Goal: Use online tool/utility: Use online tool/utility

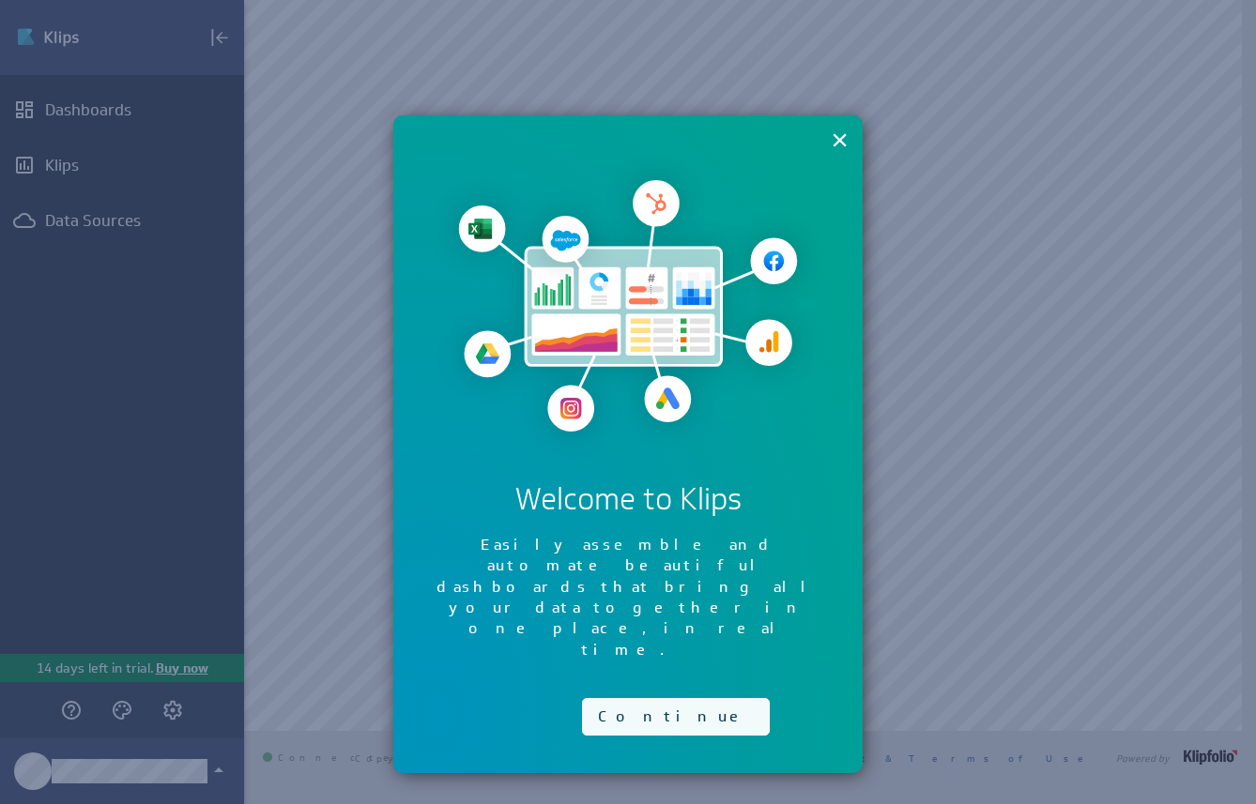
click at [632, 698] on button "Continue" at bounding box center [676, 717] width 188 height 38
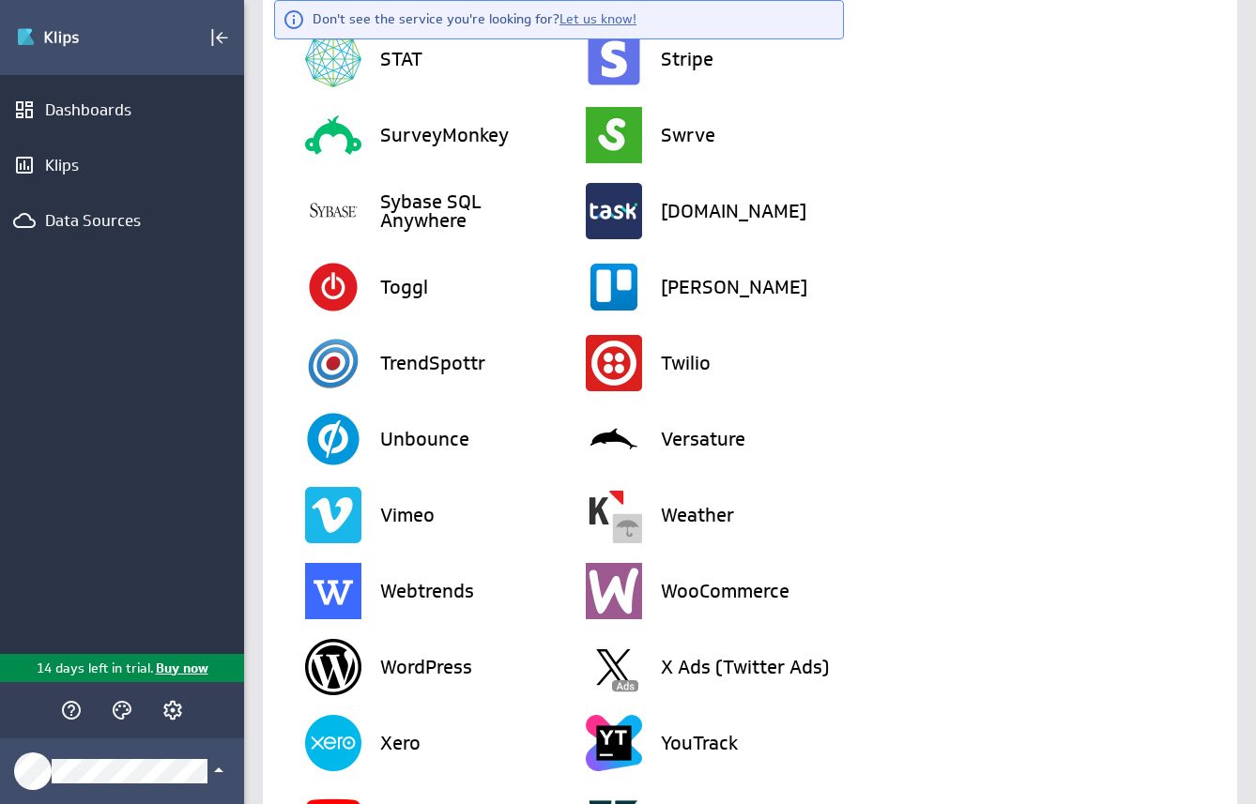
scroll to position [4405, 0]
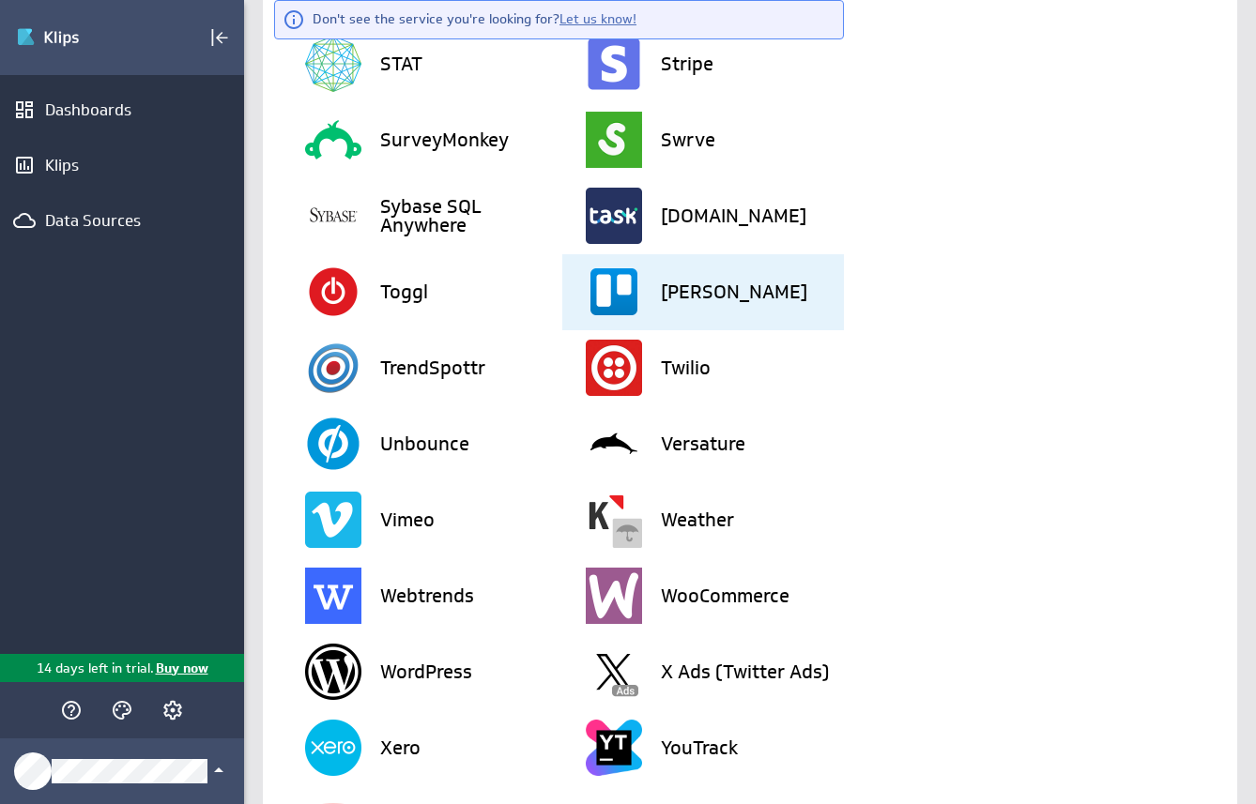
click at [678, 288] on h3 "Trello" at bounding box center [734, 292] width 146 height 19
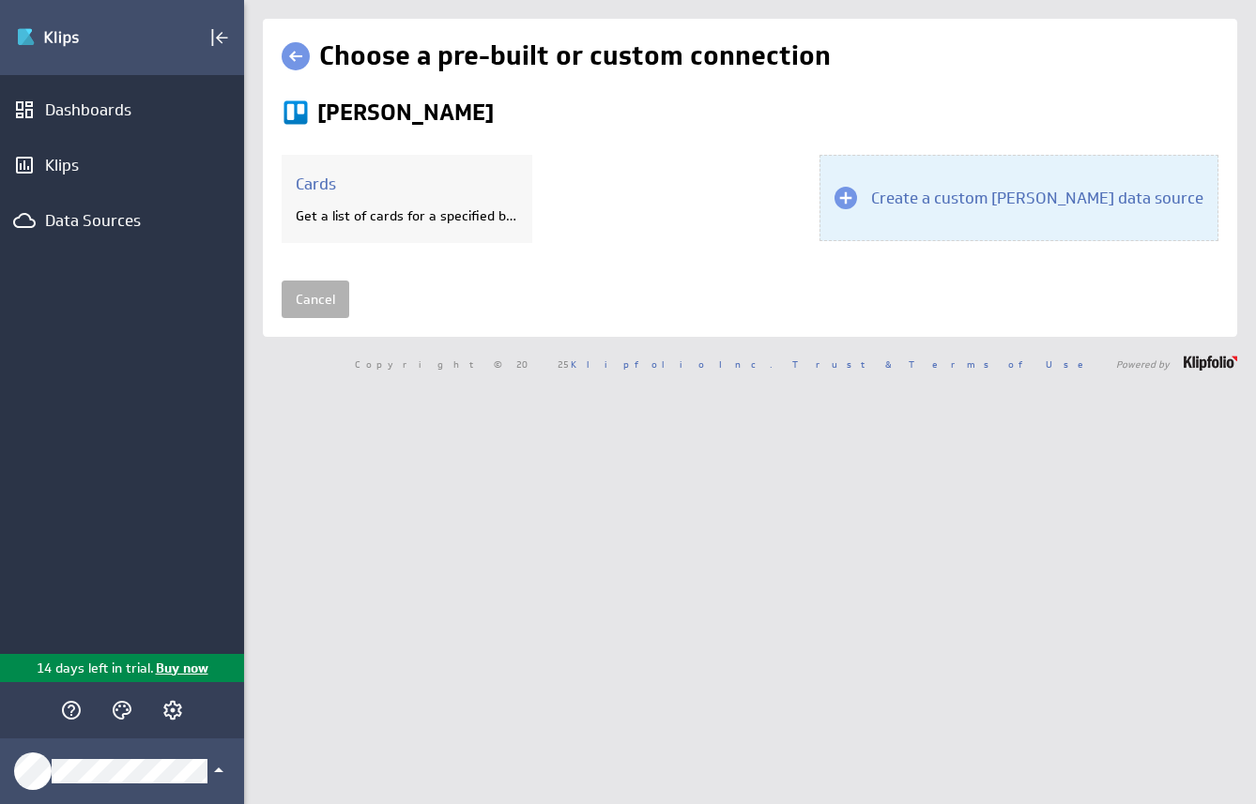
click at [956, 200] on h3 "Create a custom Trello data source" at bounding box center [1037, 198] width 332 height 21
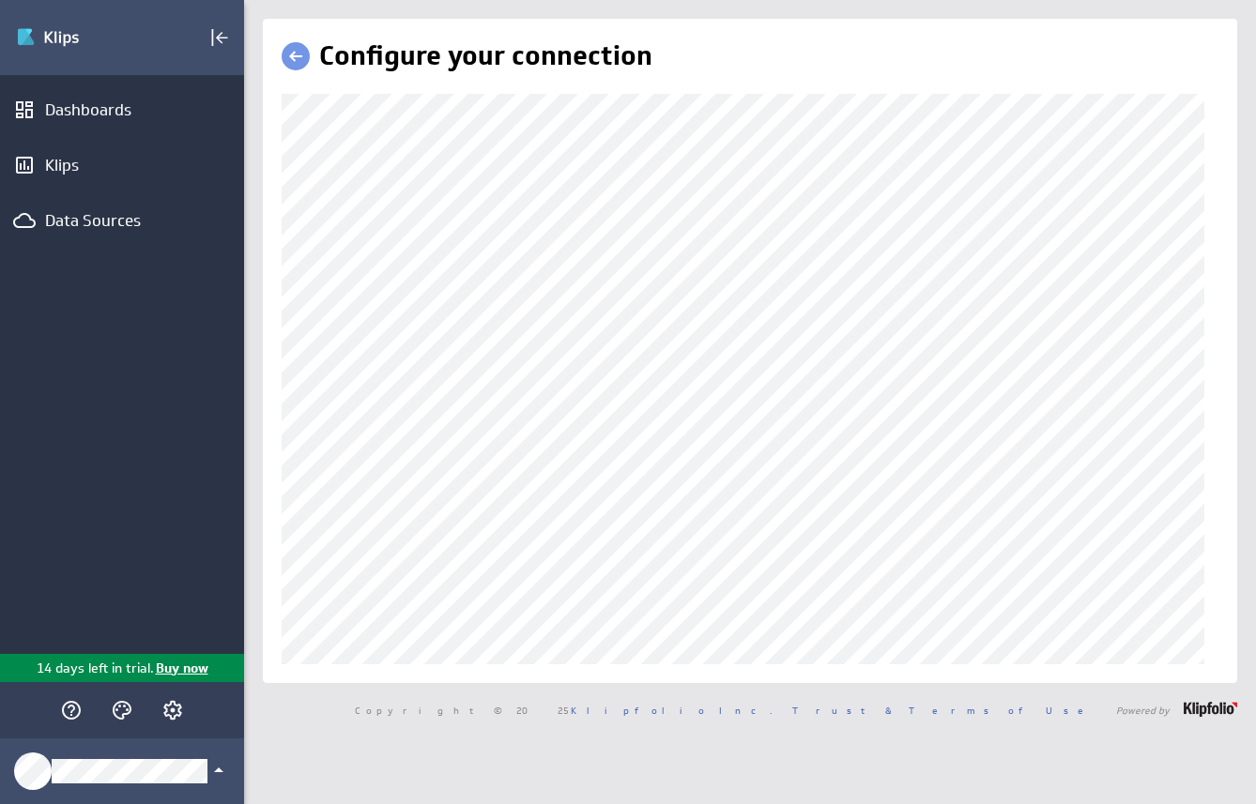
click at [294, 54] on link at bounding box center [296, 56] width 28 height 28
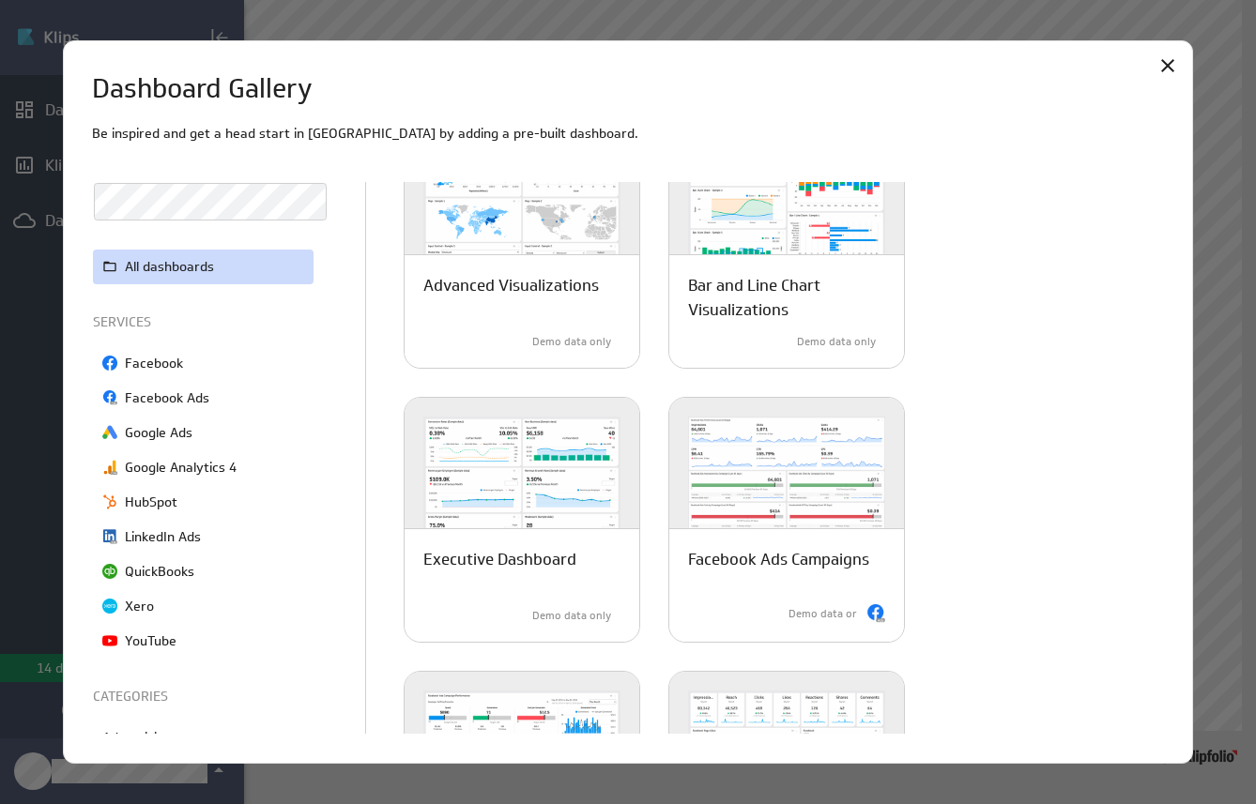
scroll to position [146, 0]
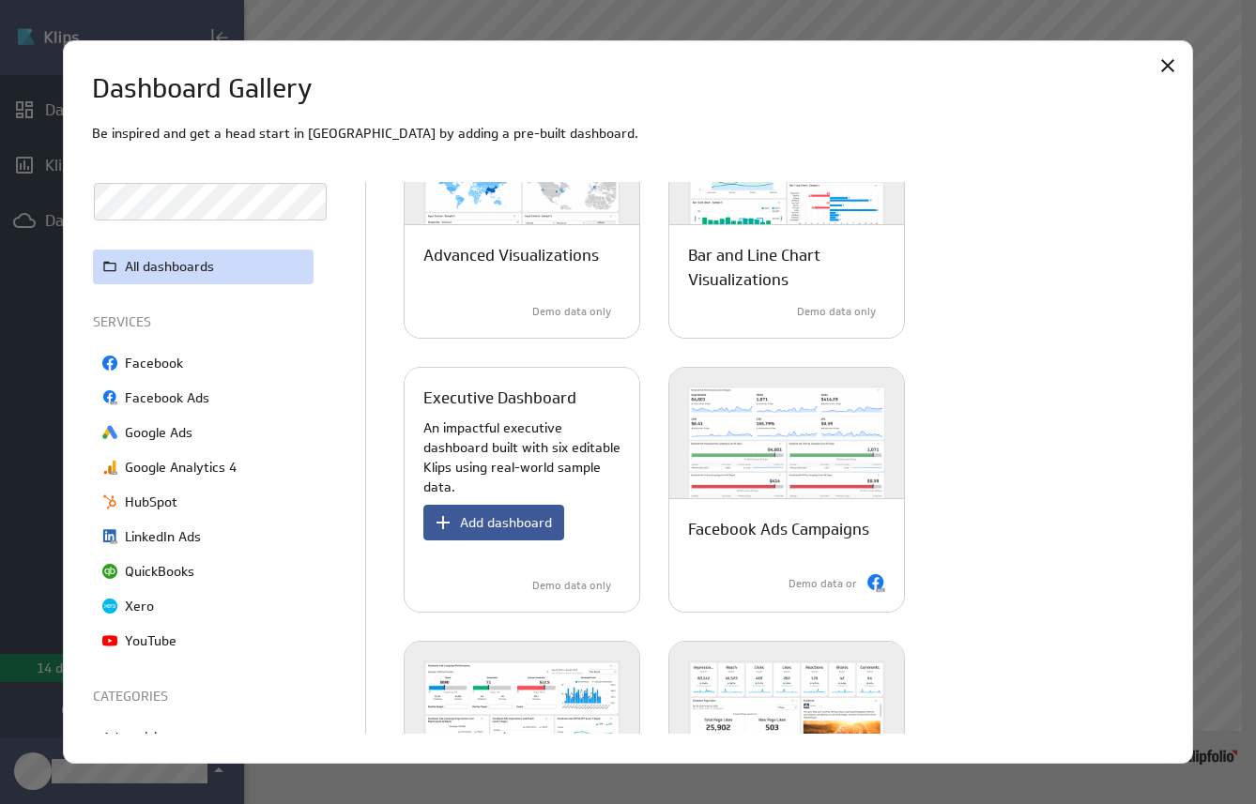
click at [508, 519] on span "Add dashboard" at bounding box center [506, 522] width 92 height 17
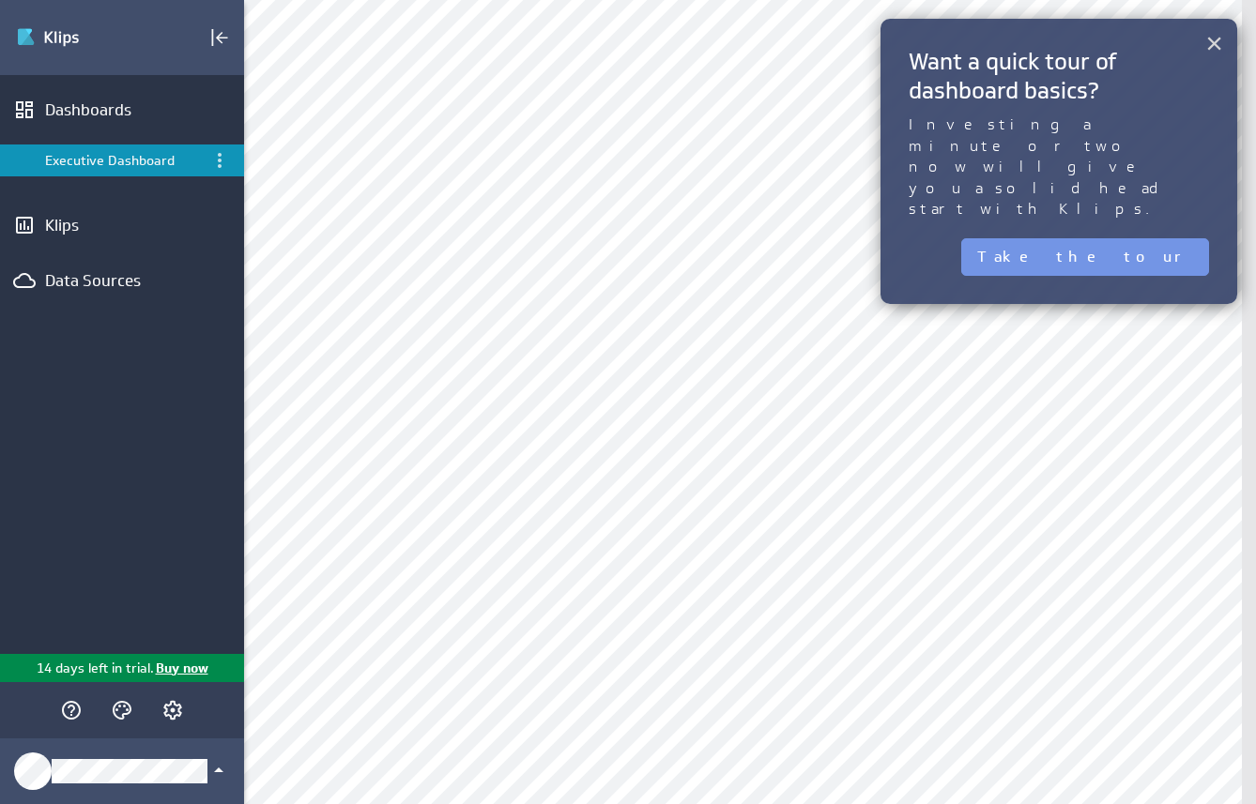
click at [1212, 43] on button "×" at bounding box center [1214, 43] width 18 height 38
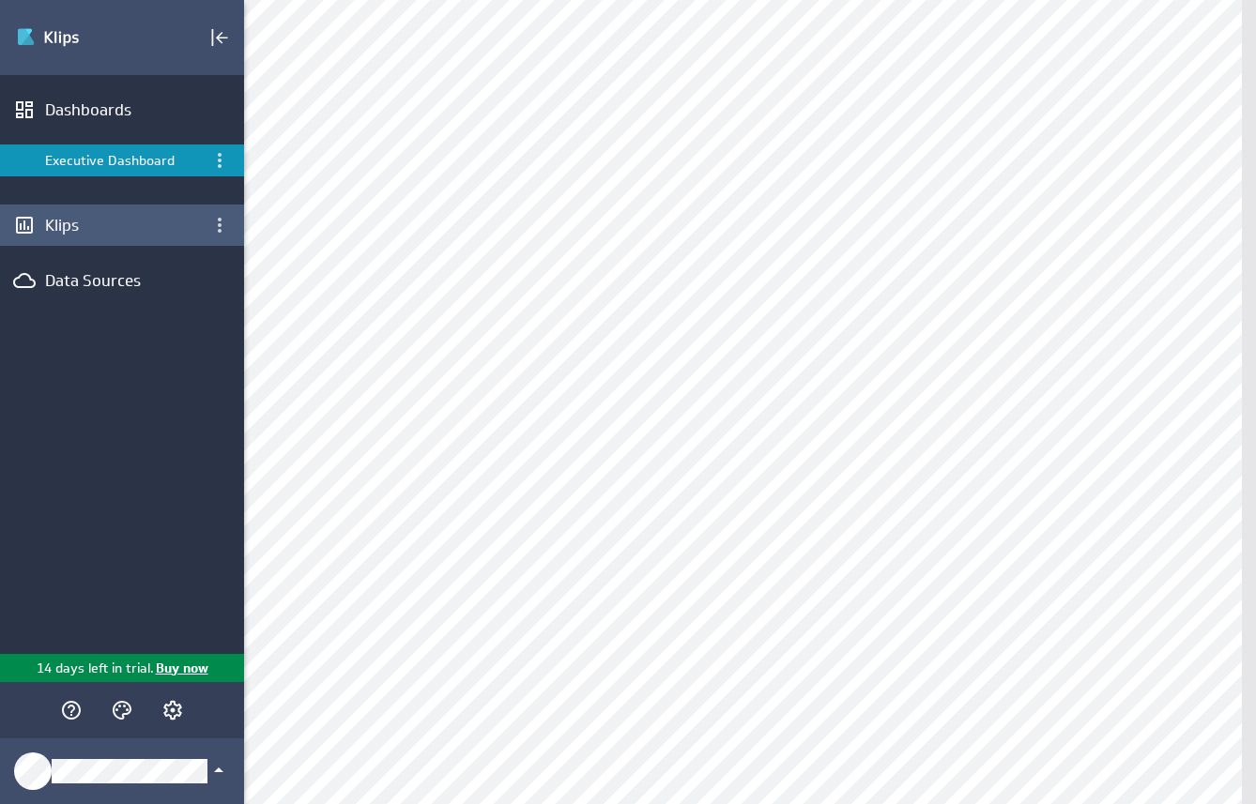
click at [58, 222] on div "Klips" at bounding box center [122, 225] width 154 height 21
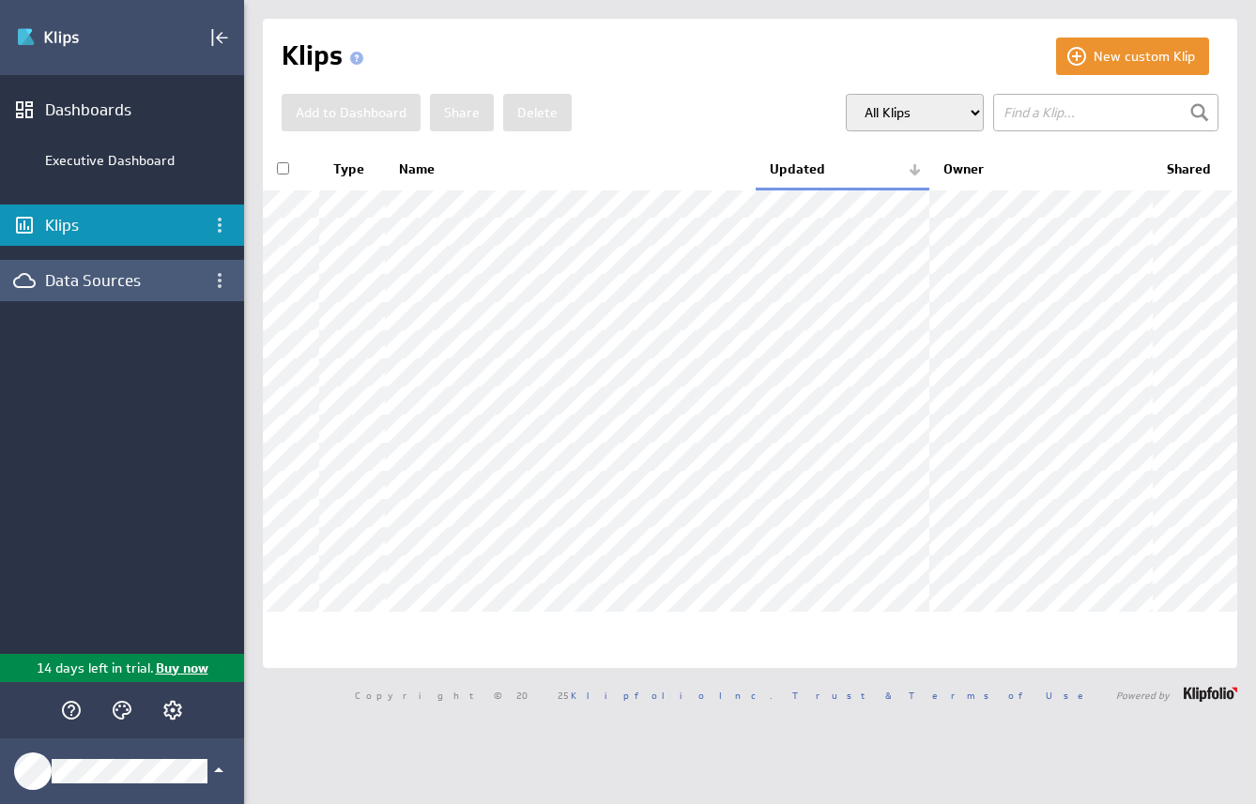
scroll to position [66, 0]
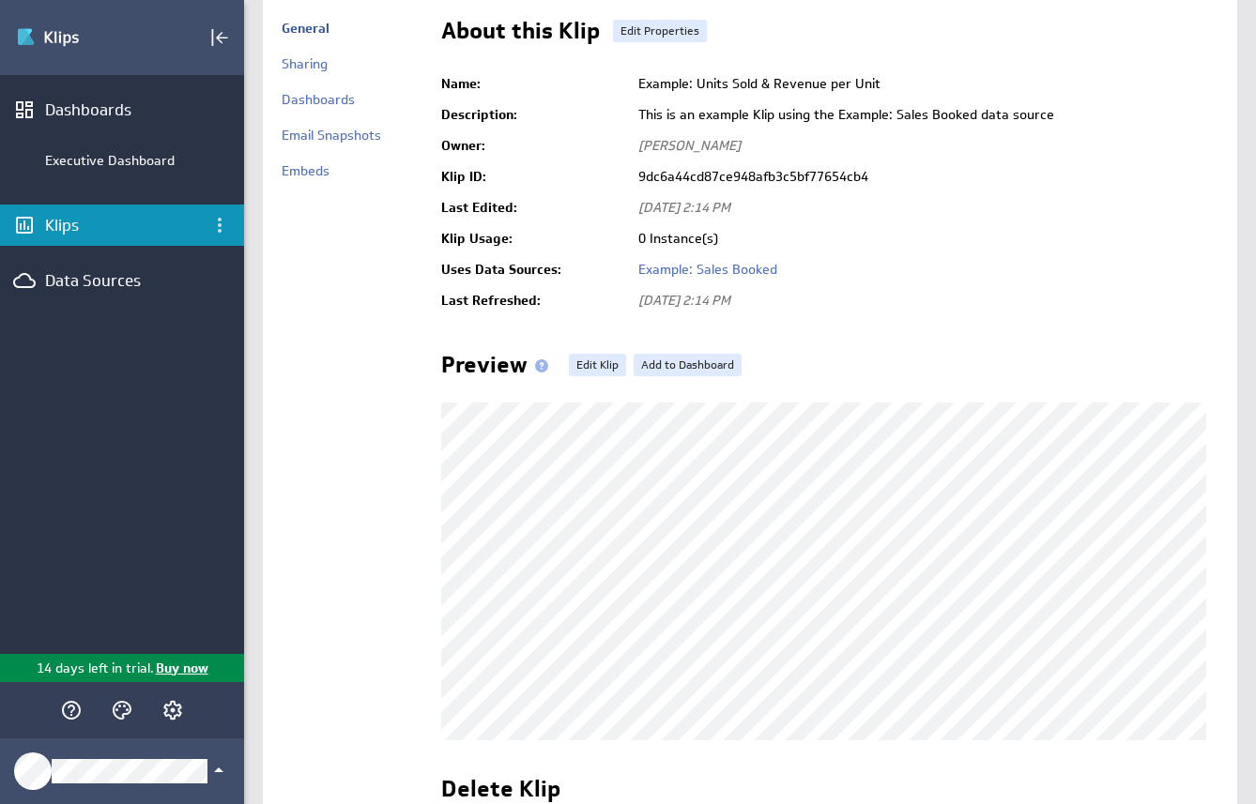
scroll to position [98, 0]
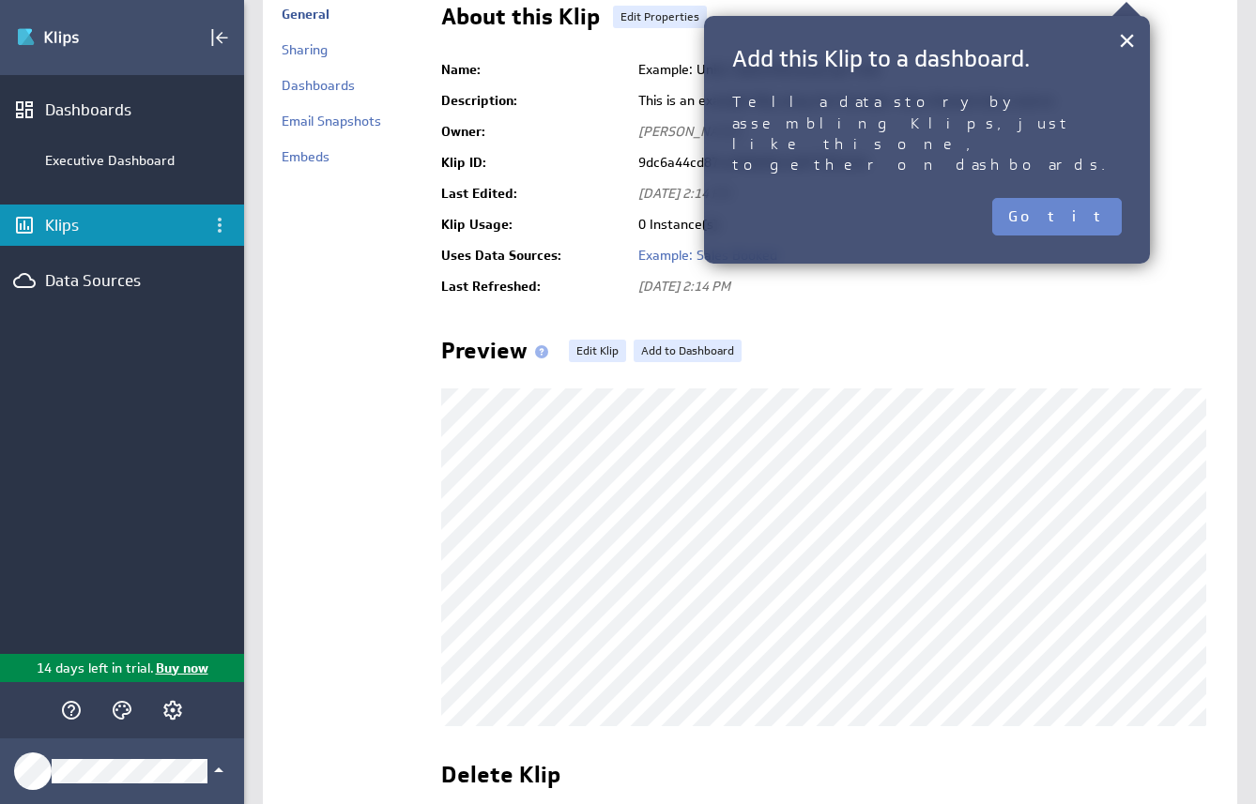
click at [1088, 198] on button "Got it" at bounding box center [1057, 217] width 130 height 38
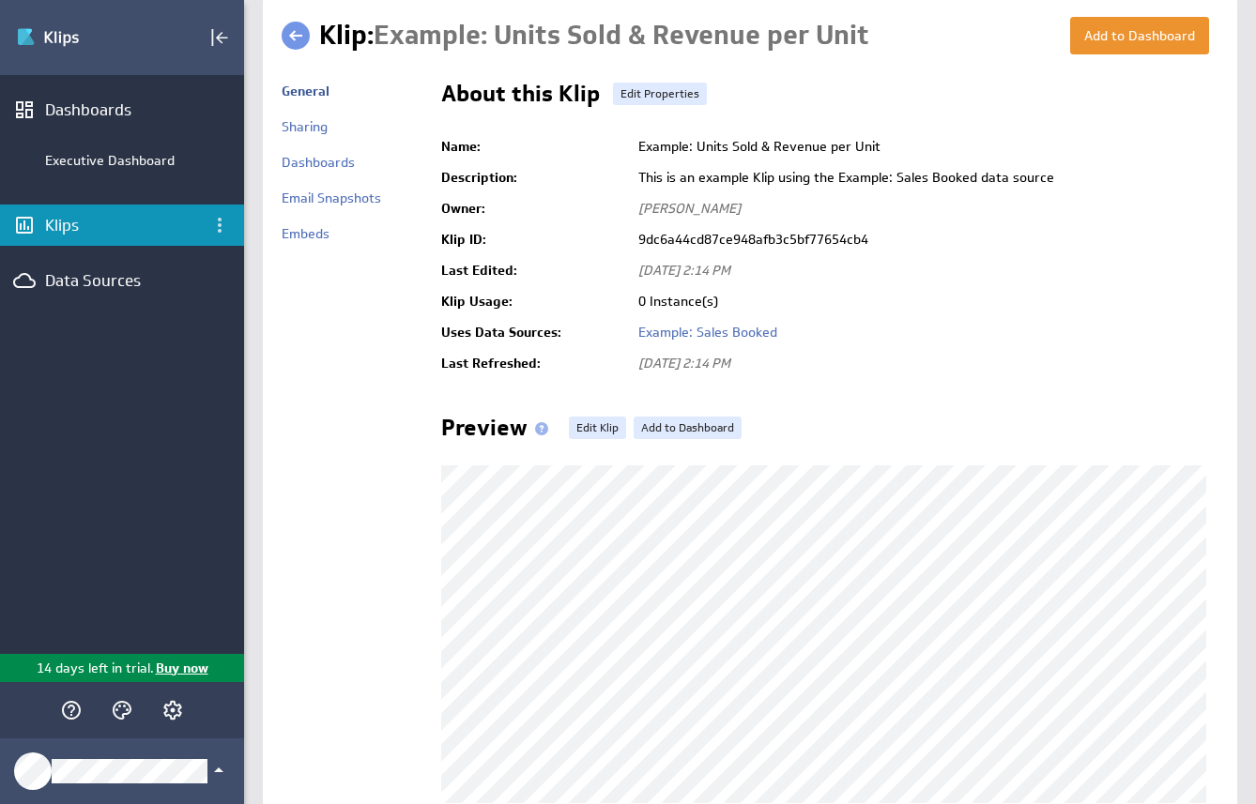
scroll to position [0, 0]
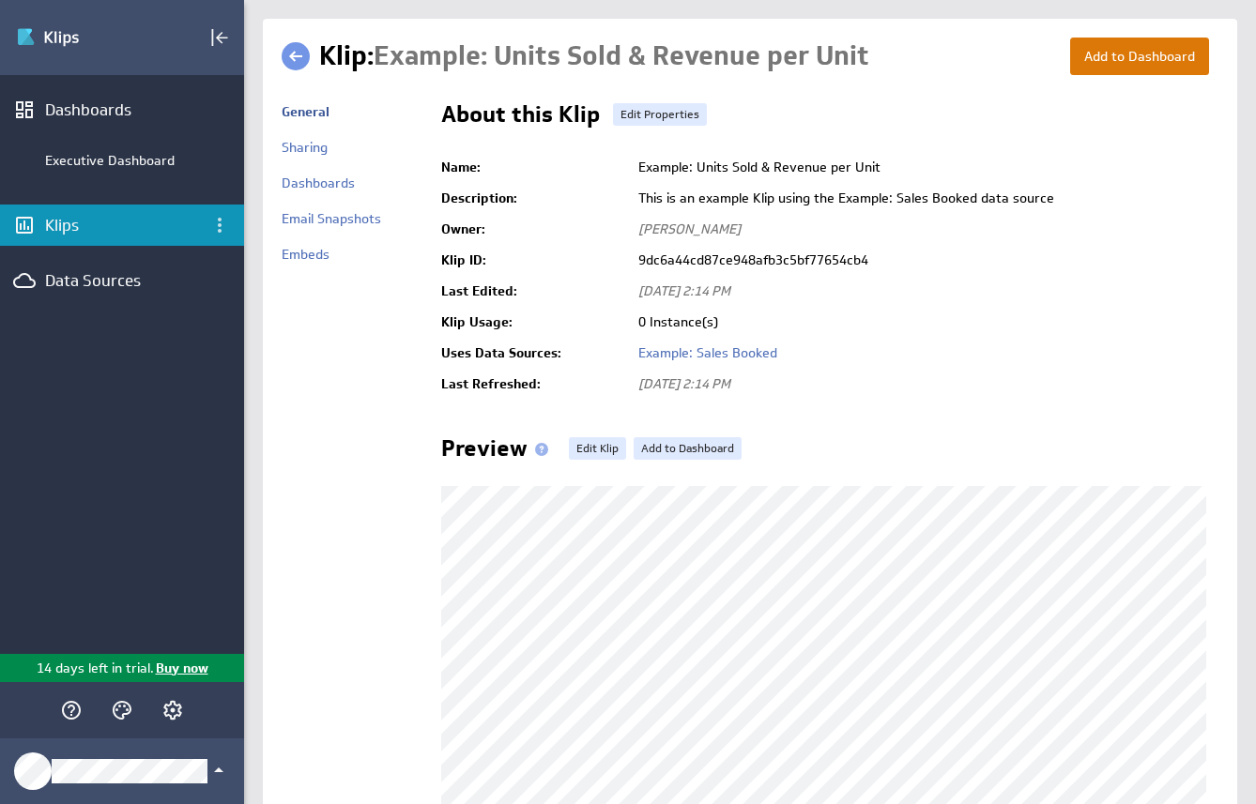
click at [1112, 54] on button "Add to Dashboard" at bounding box center [1139, 57] width 139 height 38
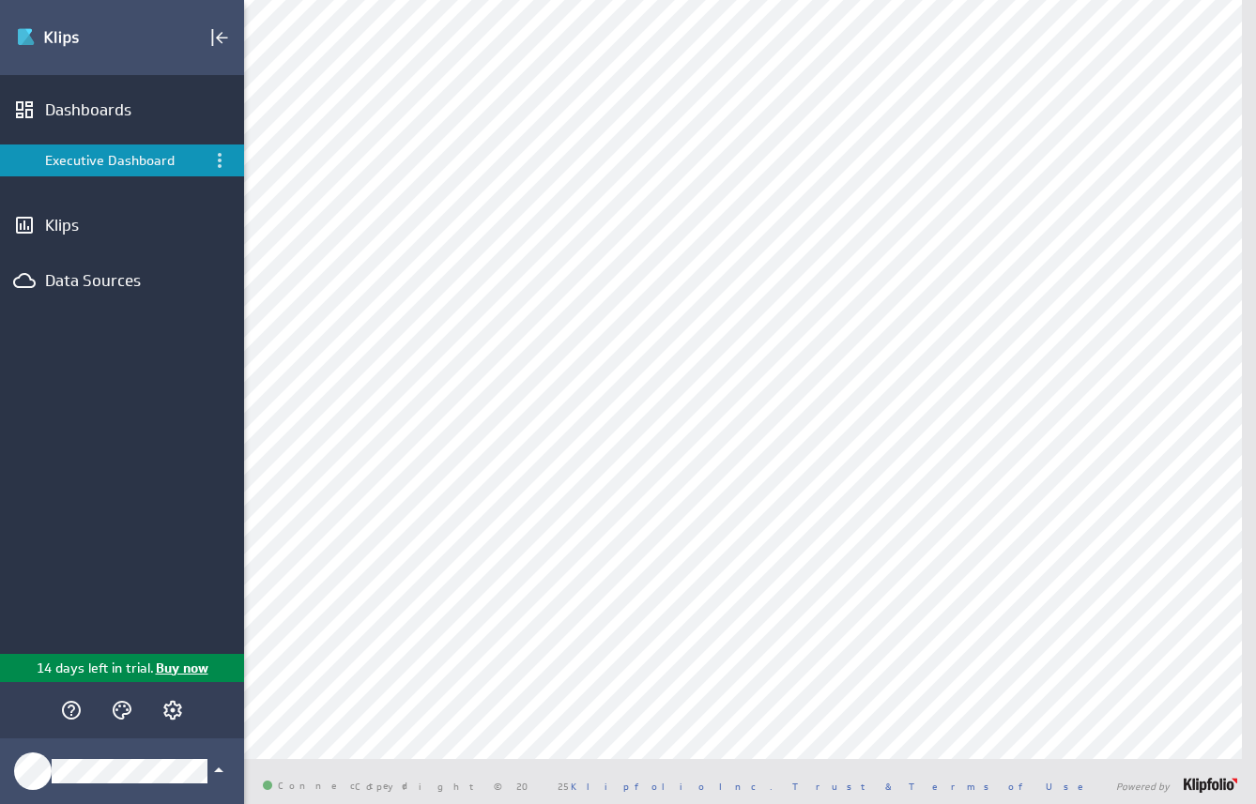
scroll to position [566, 0]
